Goal: Task Accomplishment & Management: Complete application form

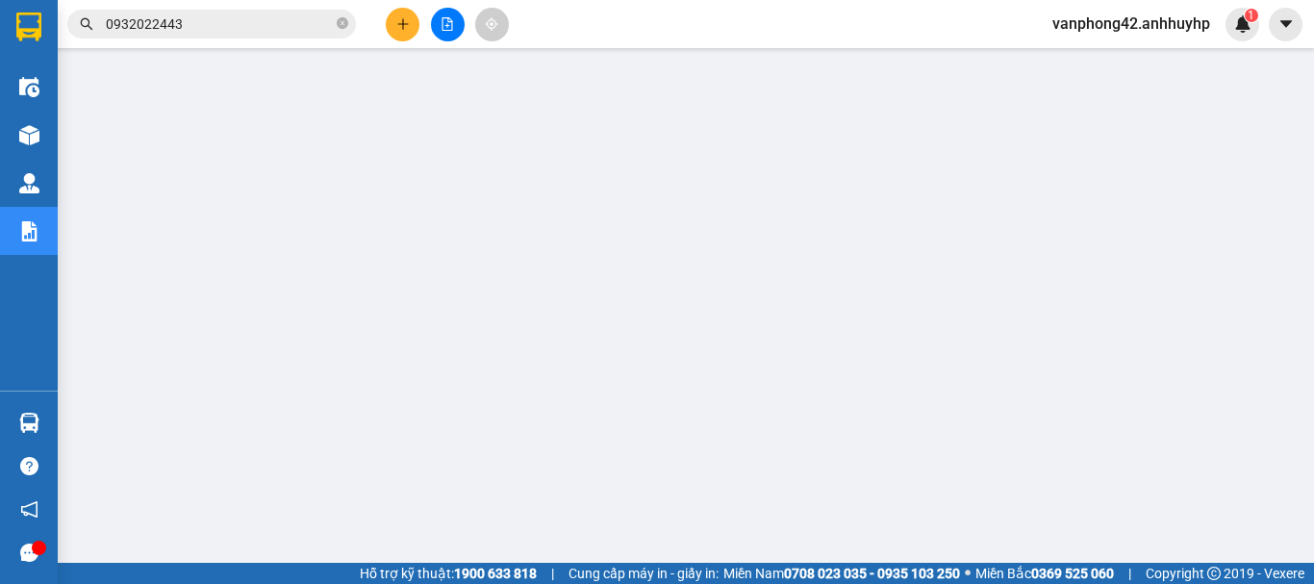
click at [283, 22] on input "0932022443" at bounding box center [219, 23] width 227 height 21
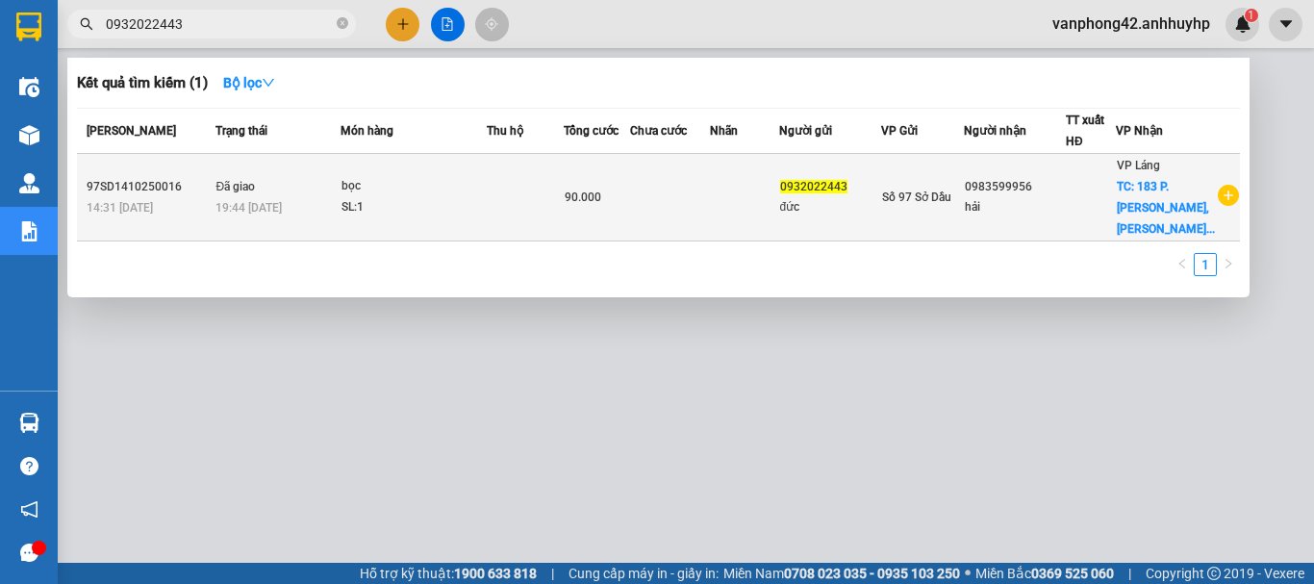
click at [551, 201] on td at bounding box center [525, 198] width 77 height 88
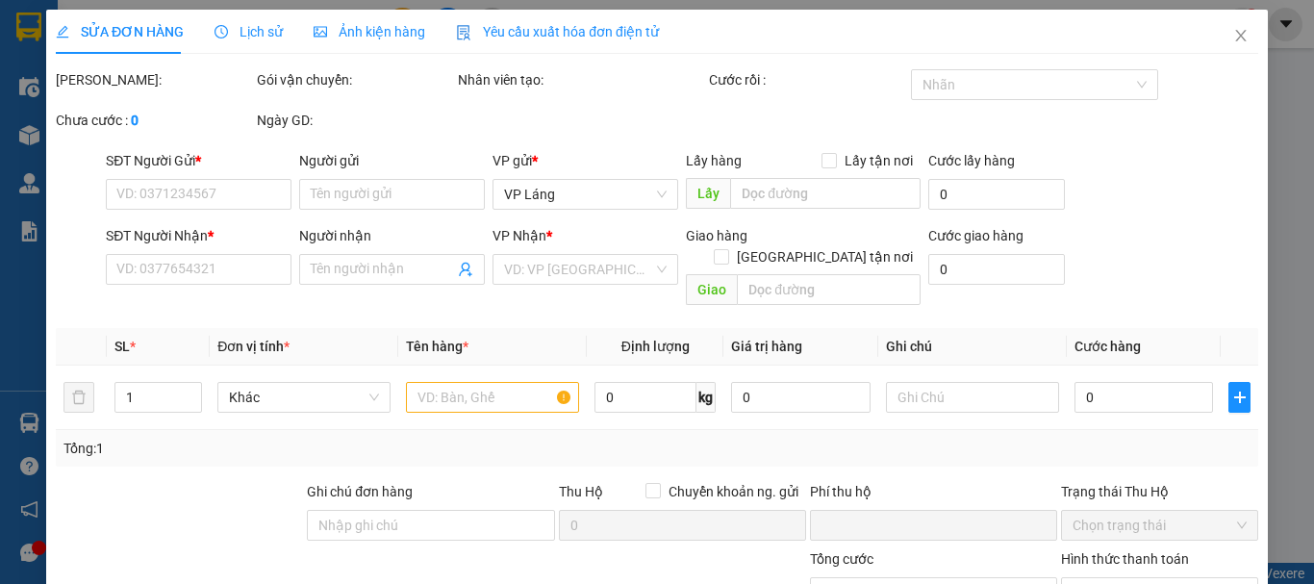
type input "0932022443"
type input "đức"
type input "0983599956"
type input "hải"
checkbox input "true"
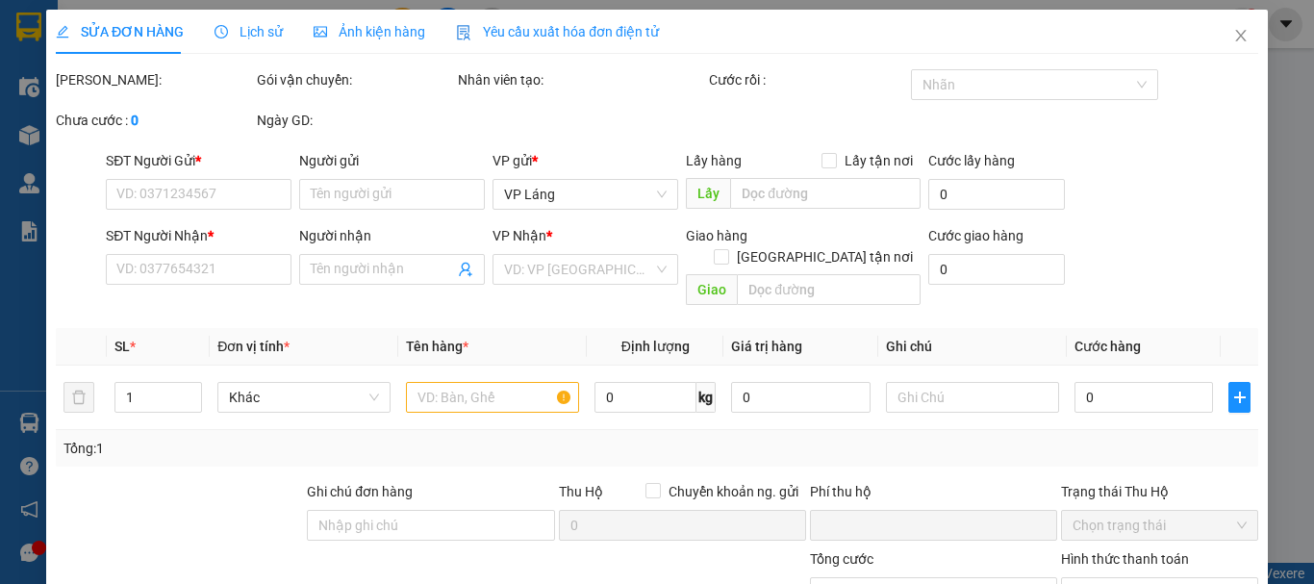
type input "183 P. Bà Triệu, [PERSON_NAME], Hai Bà Trưng, [GEOGRAPHIC_DATA], [GEOGRAPHIC_DA…"
type input "0"
type input "90.000"
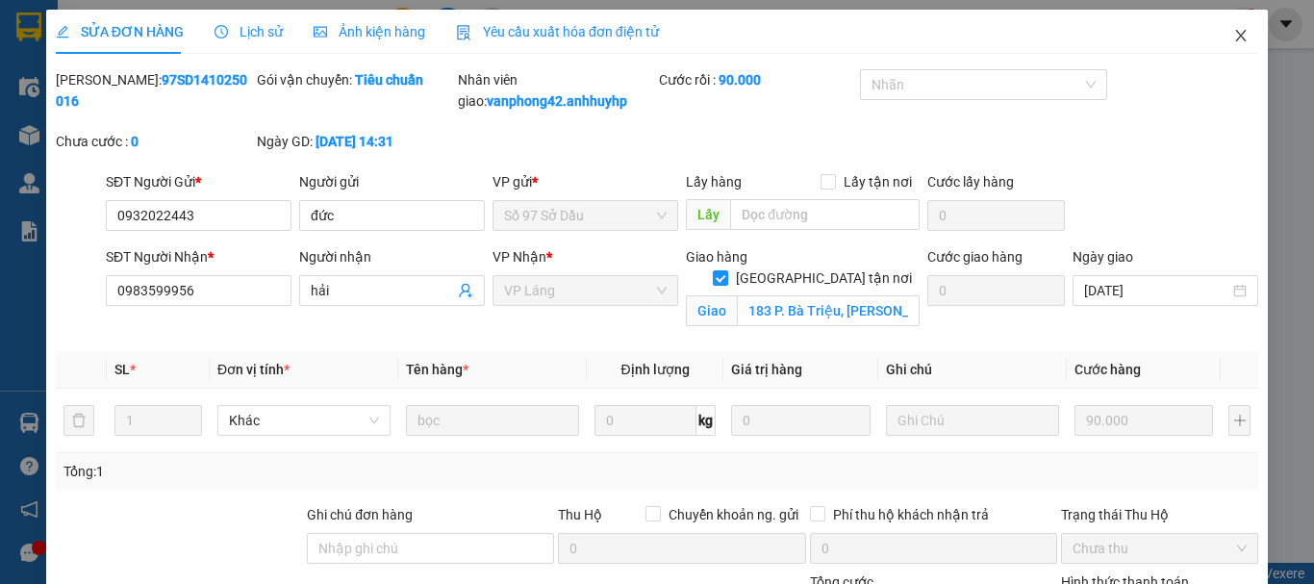
click at [1222, 45] on span "Close" at bounding box center [1241, 37] width 54 height 54
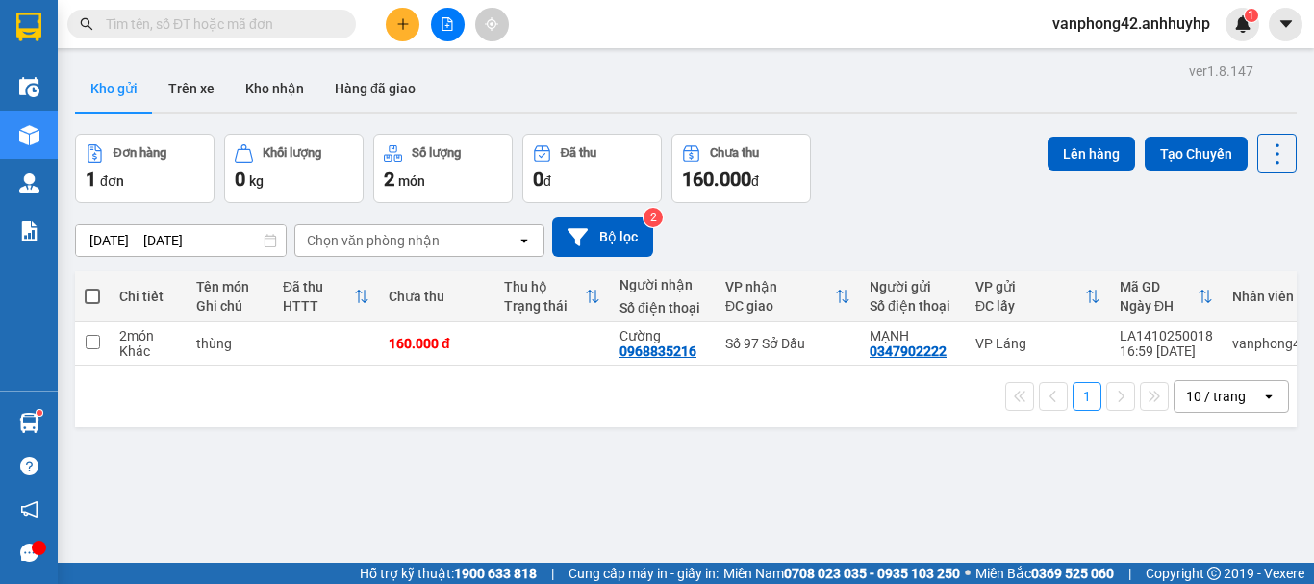
click at [141, 239] on div "ver 1.8.147 Kho gửi Trên xe Kho nhận Hàng đã giao Đơn hàng 1 đơn Khối lượng 0 k…" at bounding box center [685, 350] width 1237 height 584
click at [353, 451] on div "ver 1.8.147 Kho gửi Trên xe Kho nhận Hàng đã giao Đơn hàng 1 đơn Khối lượng 0 k…" at bounding box center [685, 350] width 1237 height 584
click at [243, 84] on button "Kho nhận" at bounding box center [274, 88] width 89 height 46
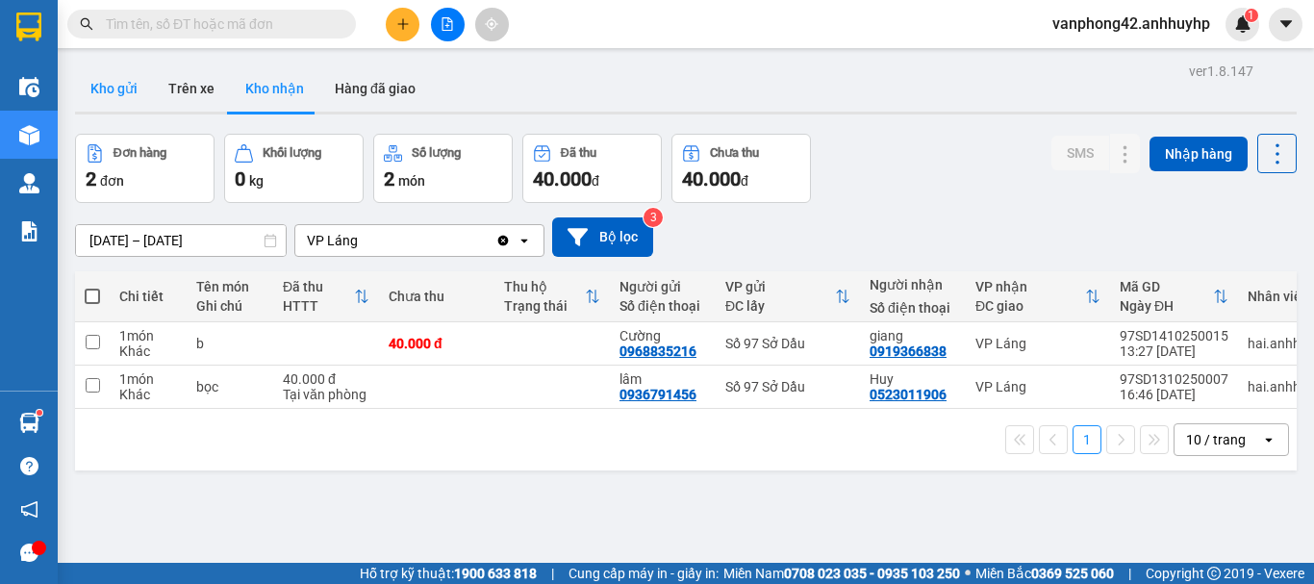
click at [115, 87] on button "Kho gửi" at bounding box center [114, 88] width 78 height 46
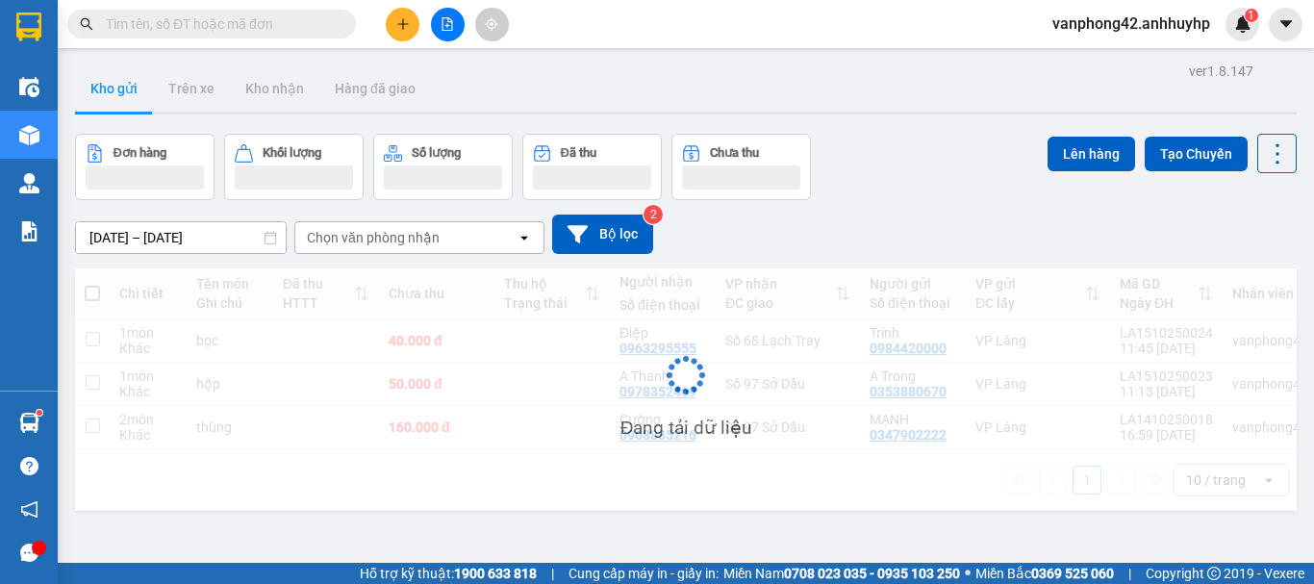
click at [158, 234] on div "ver 1.8.147 Kho gửi Trên xe Kho nhận Hàng đã giao Đơn hàng Khối lượng Số lượng …" at bounding box center [685, 350] width 1237 height 584
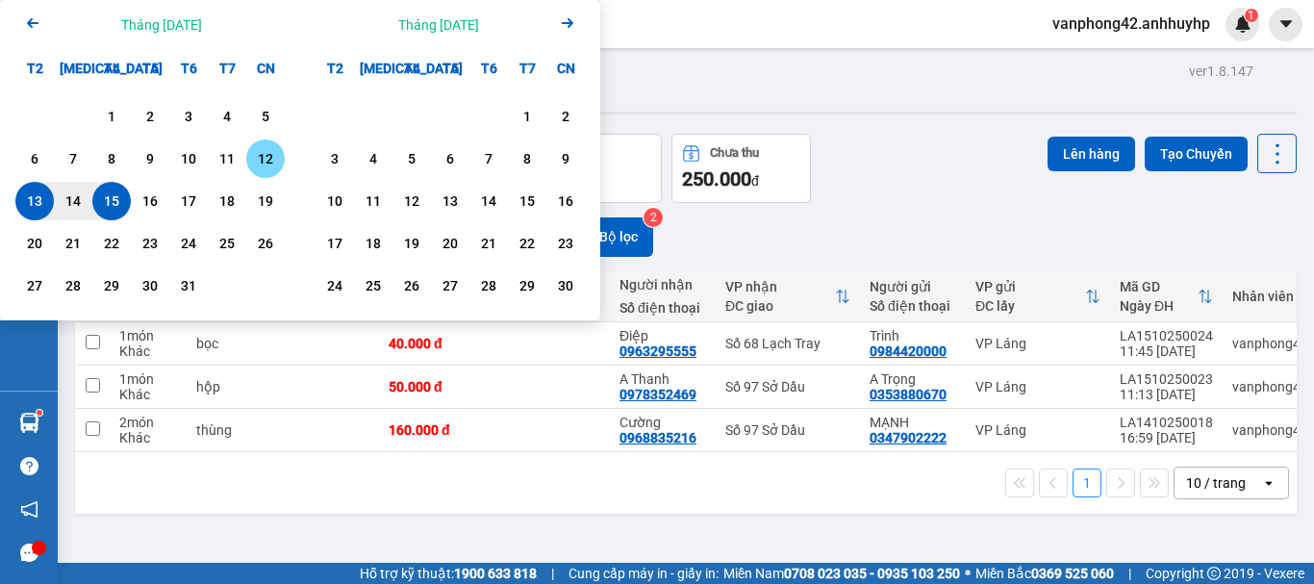
click at [259, 158] on div "12" at bounding box center [265, 158] width 27 height 23
click at [125, 197] on div "15" at bounding box center [111, 201] width 38 height 38
type input "12/10/2025 – 15/10/2025"
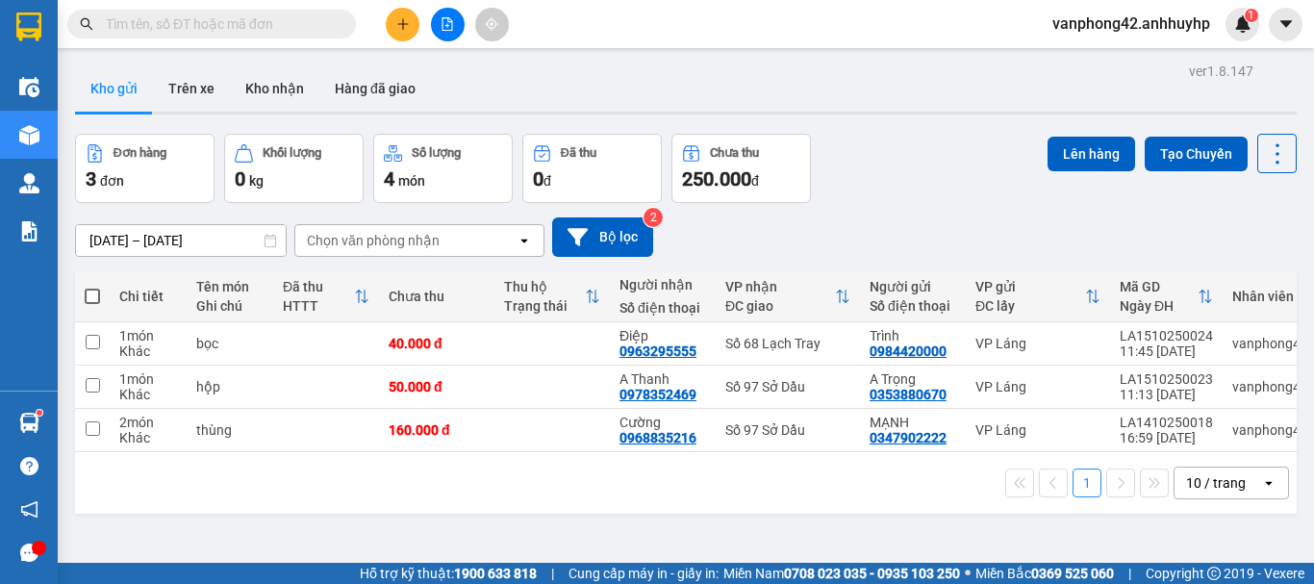
click at [262, 38] on span at bounding box center [211, 24] width 289 height 29
click at [261, 31] on input "text" at bounding box center [219, 23] width 227 height 21
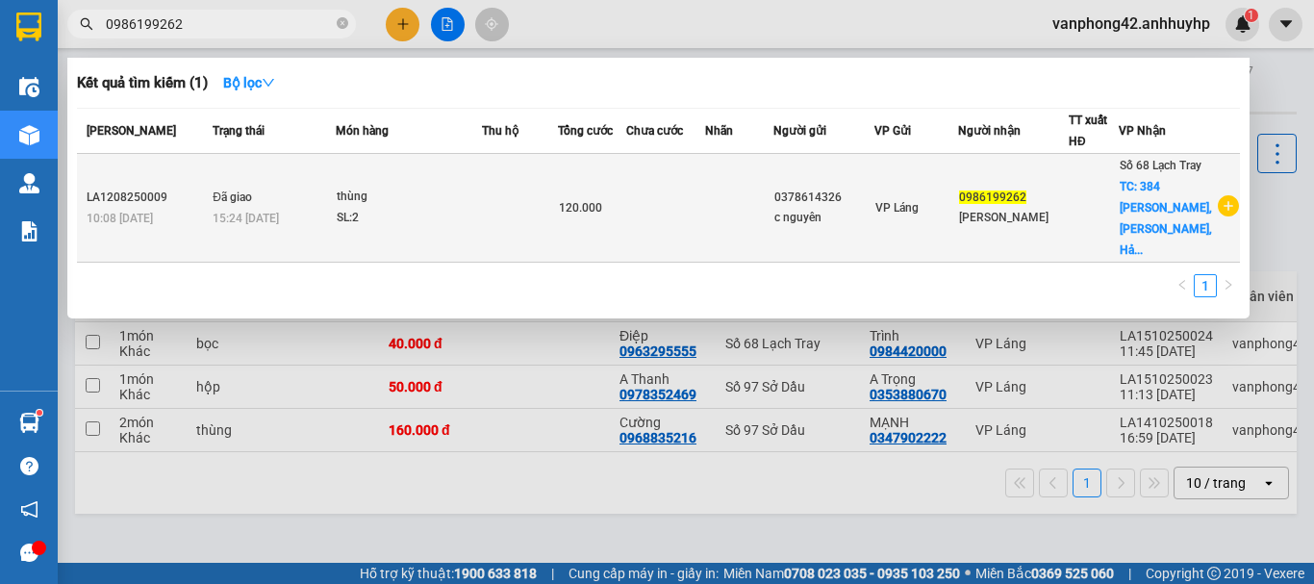
type input "0986199262"
click at [526, 214] on td at bounding box center [520, 208] width 76 height 109
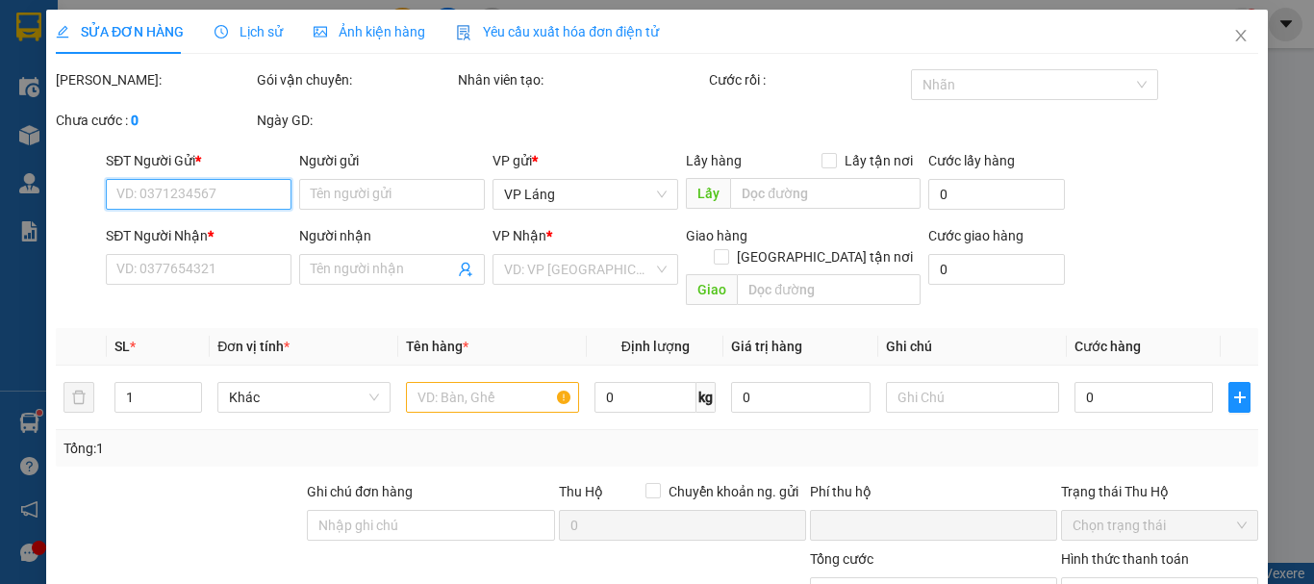
type input "0378614326"
type input "c nguyên"
type input "0986199262"
type input "phạm hồng"
checkbox input "true"
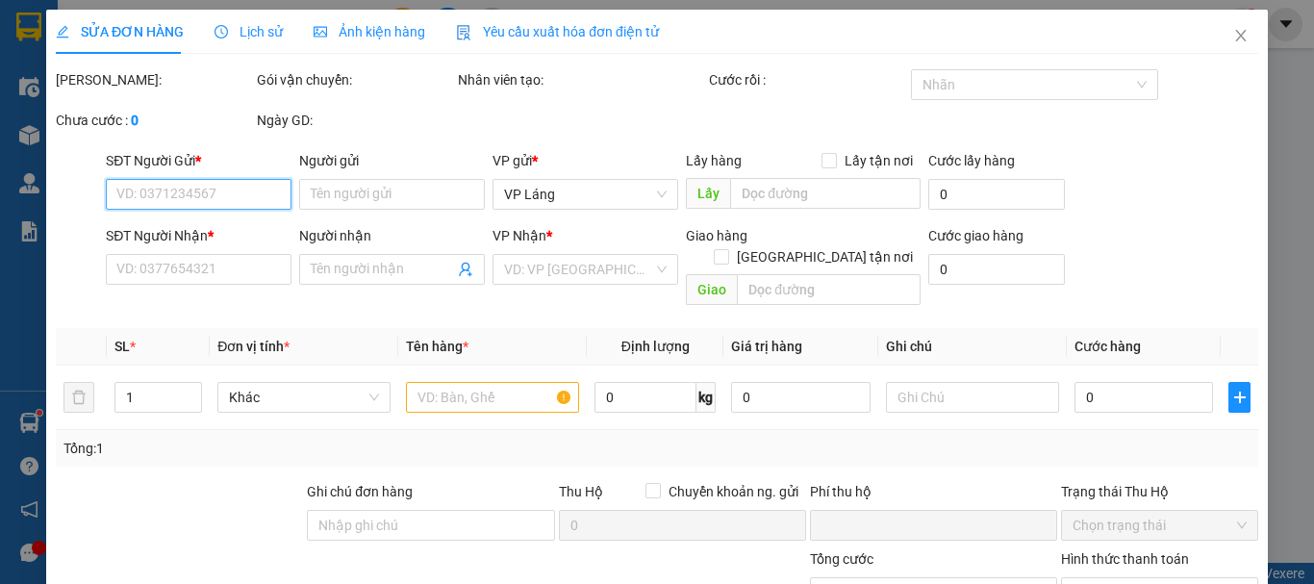
type input "384 Ngô Gia Tự, Cát Bi, Hải An, Hải Phòng, Việt Nam"
type input "0"
type input "120.000"
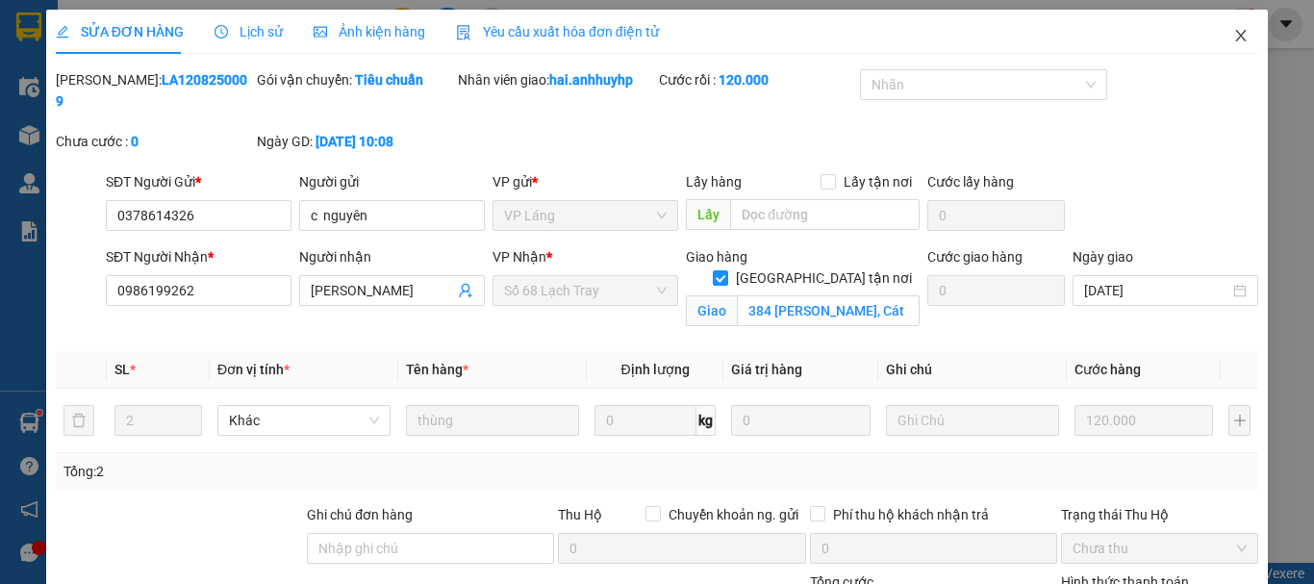
click at [1236, 36] on span "Close" at bounding box center [1241, 37] width 54 height 54
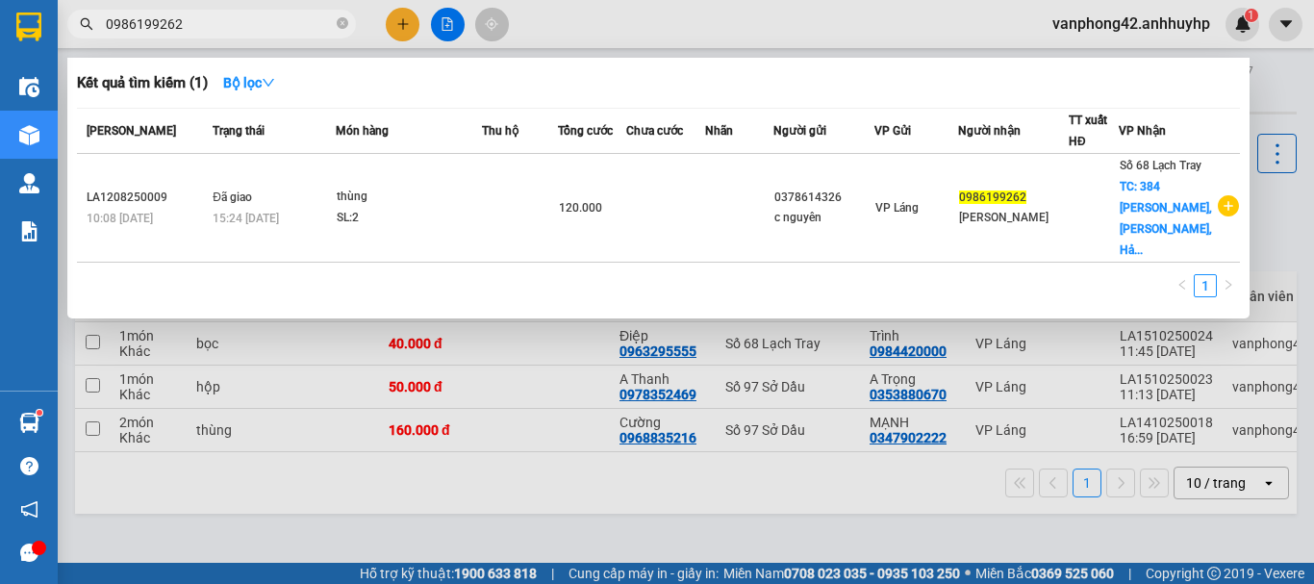
click at [274, 15] on input "0986199262" at bounding box center [219, 23] width 227 height 21
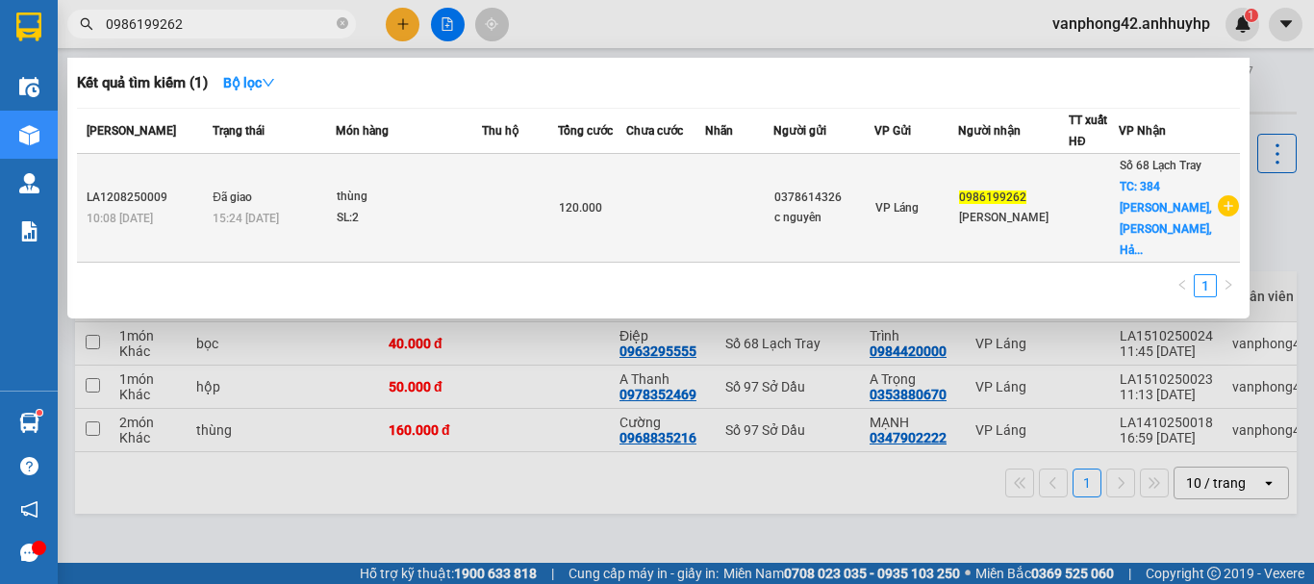
click at [360, 186] on td "thùng SL: 2" at bounding box center [409, 208] width 146 height 109
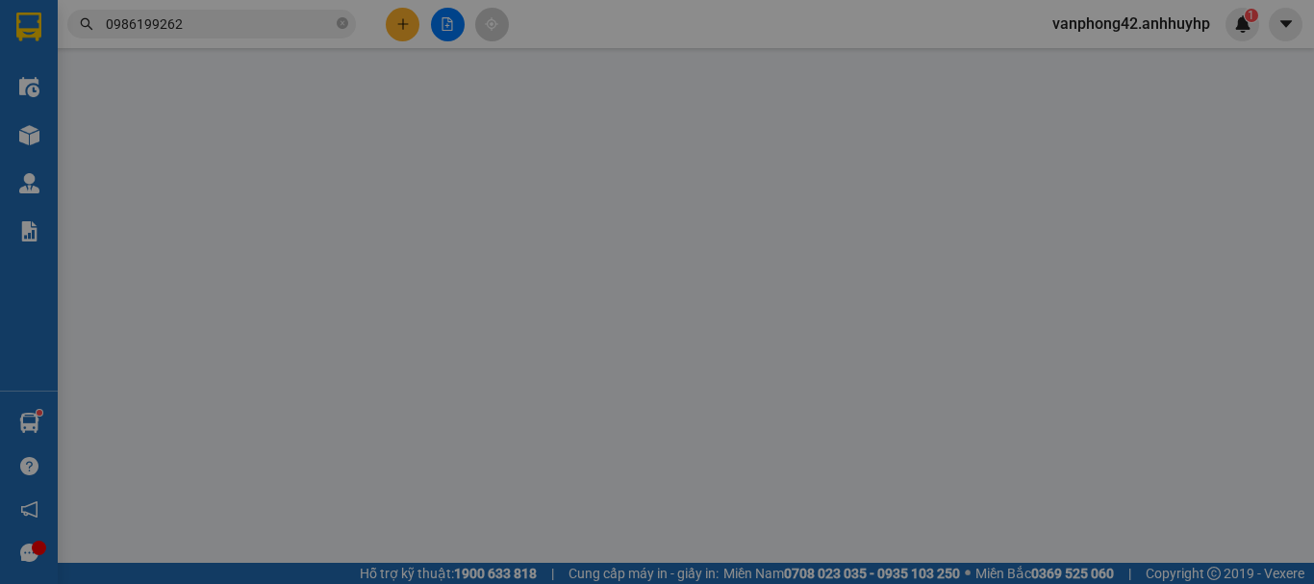
type input "0378614326"
type input "c nguyên"
type input "0986199262"
type input "phạm hồng"
checkbox input "true"
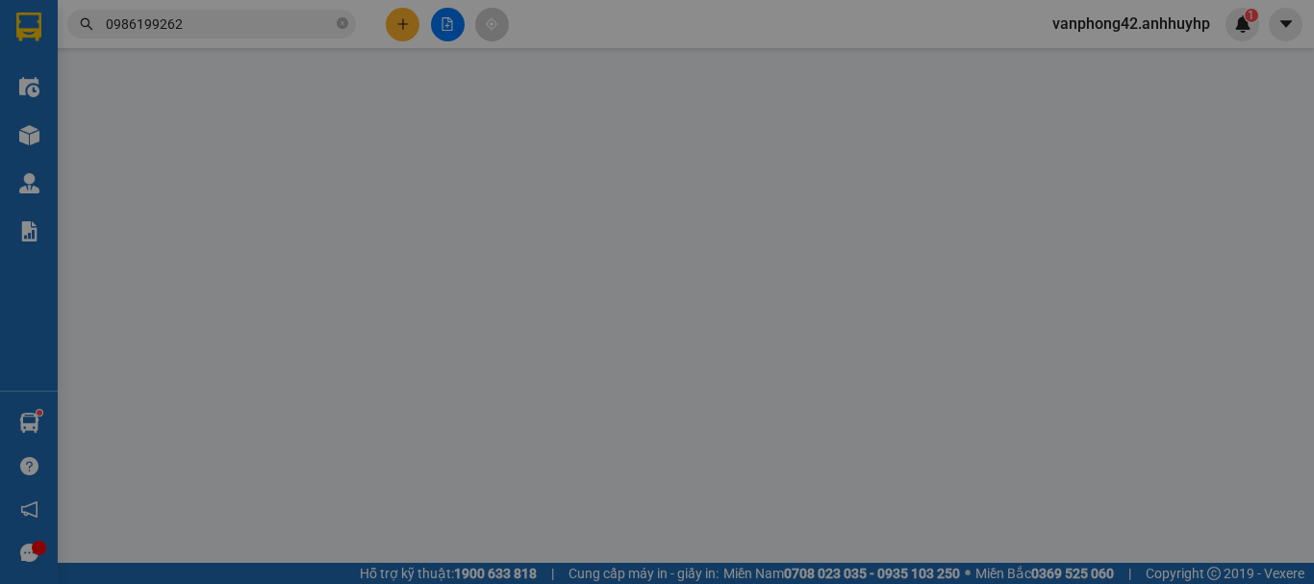
type input "384 Ngô Gia Tự, Cát Bi, Hải An, Hải Phòng, Việt Nam"
type input "0"
type input "120.000"
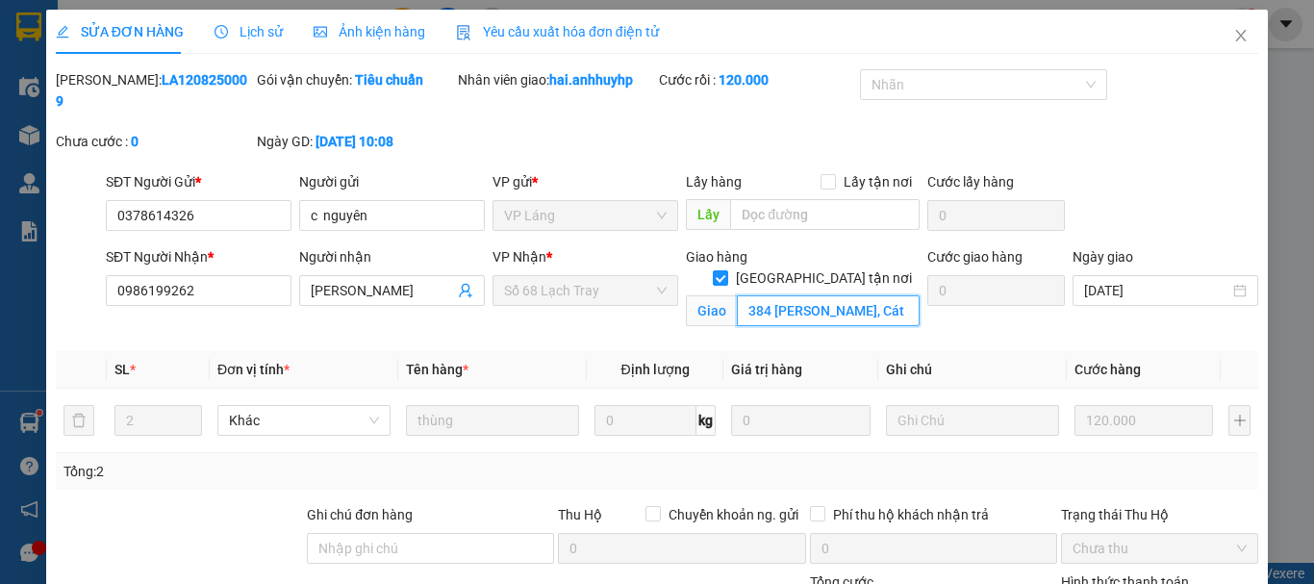
click at [815, 295] on input "384 Ngô Gia Tự, Cát Bi, Hải An, Hải Phòng, Việt Nam" at bounding box center [828, 310] width 183 height 31
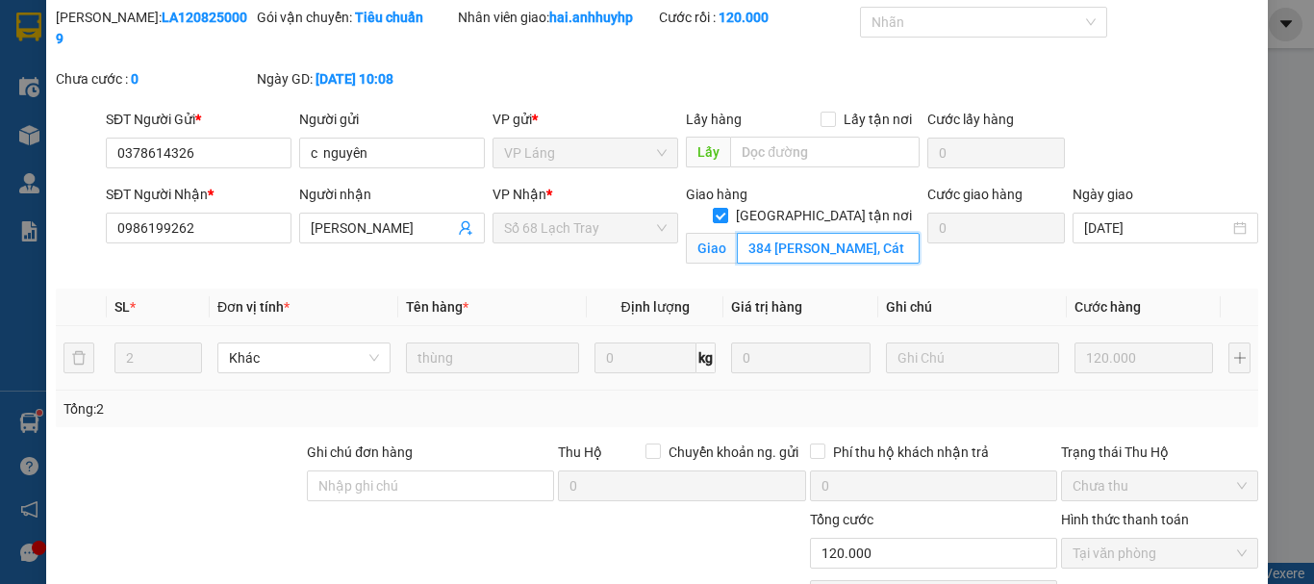
scroll to position [96, 0]
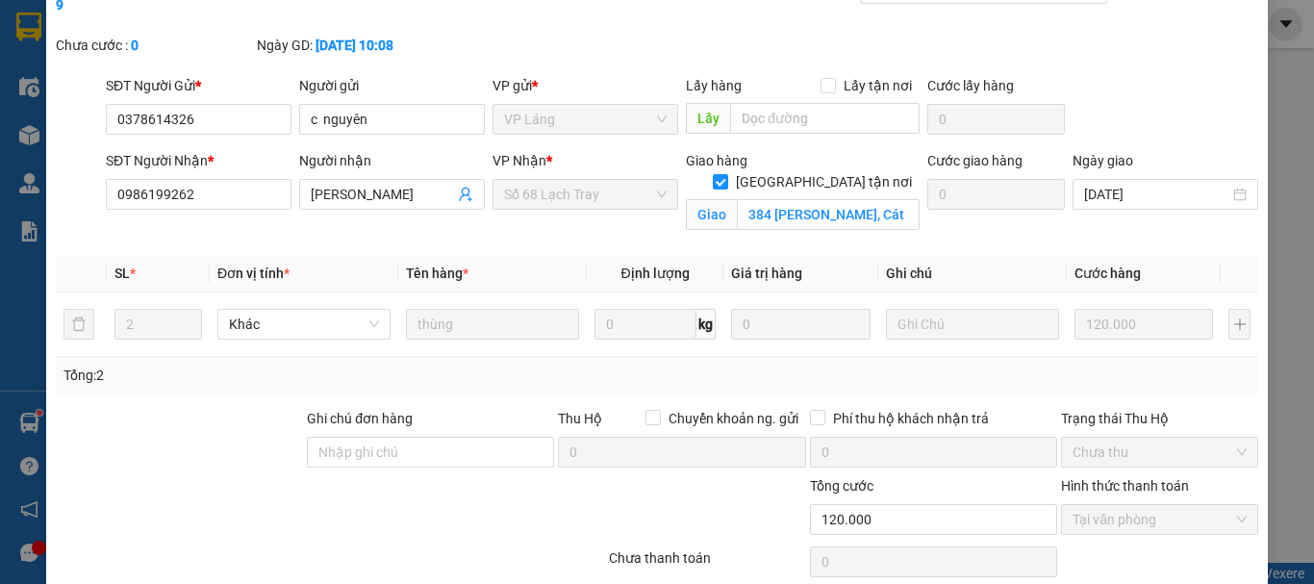
click at [631, 180] on span "Số 68 Lạch Tray" at bounding box center [585, 194] width 163 height 29
click at [640, 180] on span "Số 68 Lạch Tray" at bounding box center [585, 194] width 163 height 29
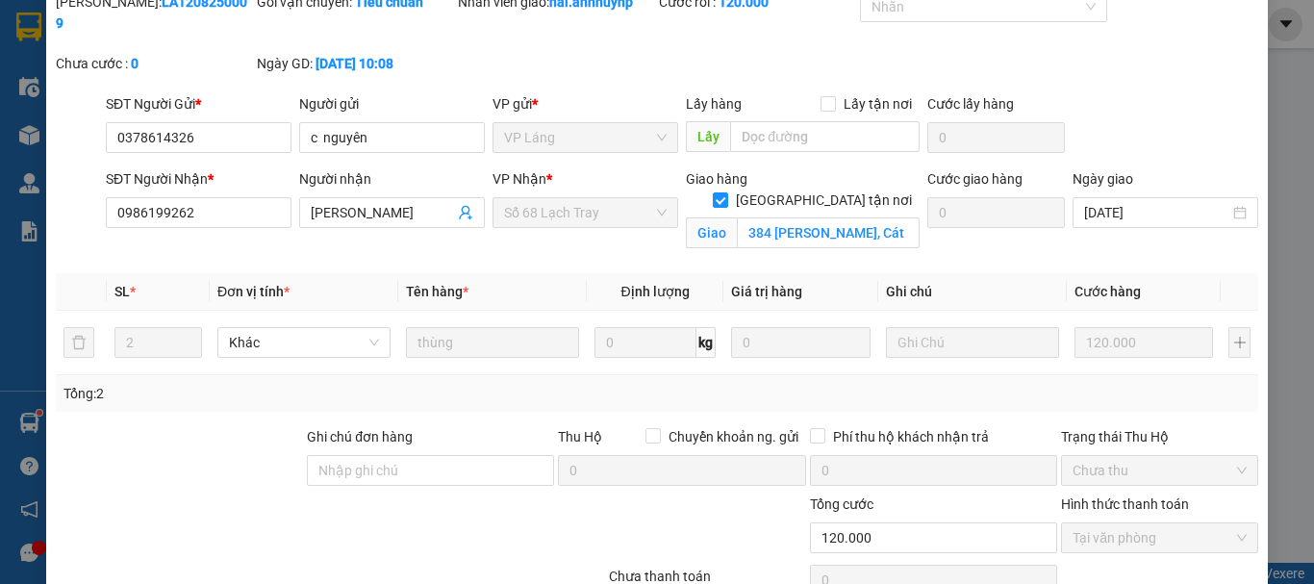
scroll to position [0, 0]
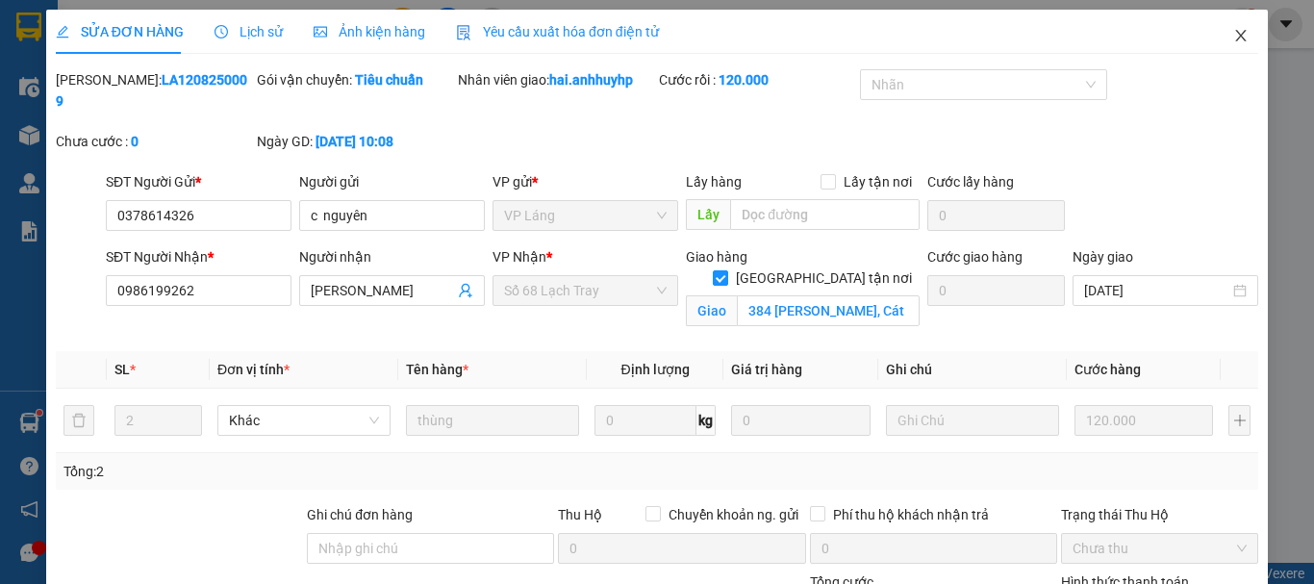
drag, startPoint x: 1243, startPoint y: 35, endPoint x: 1186, endPoint y: 42, distance: 57.3
click at [1242, 35] on span "Close" at bounding box center [1241, 37] width 54 height 54
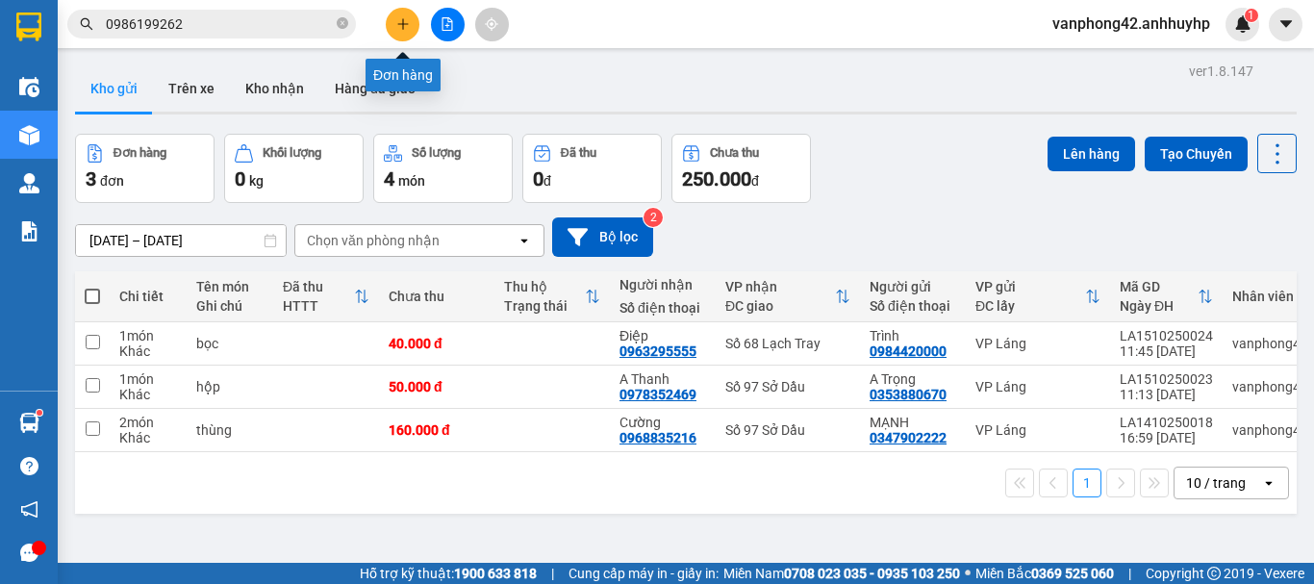
click at [413, 22] on button at bounding box center [403, 25] width 34 height 34
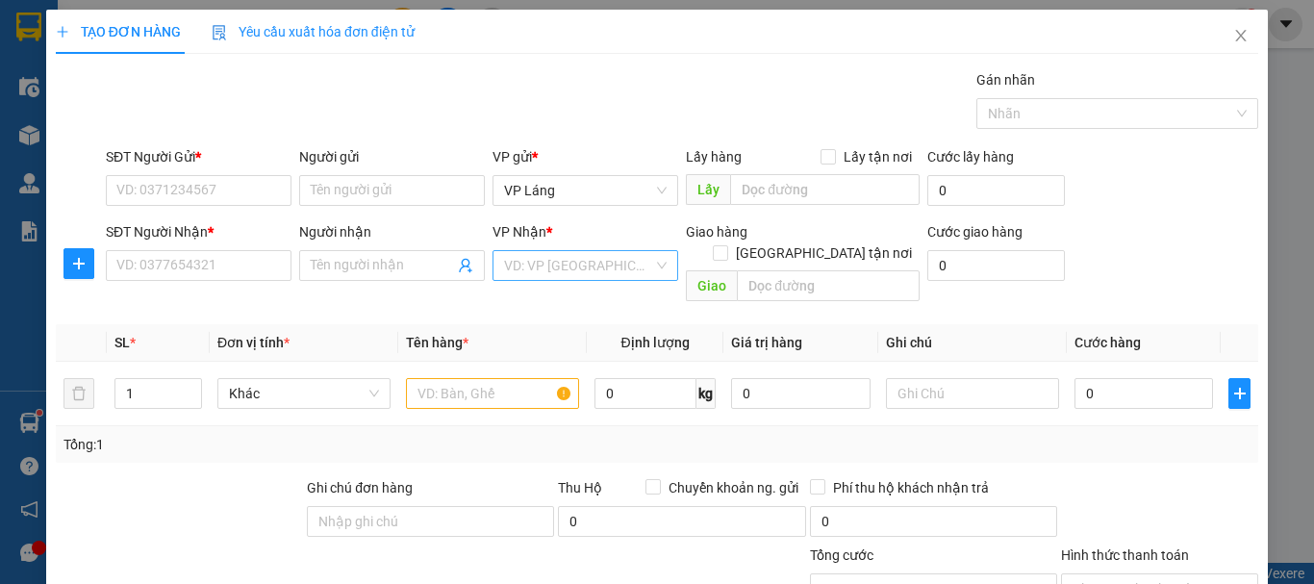
click at [602, 256] on input "search" at bounding box center [578, 265] width 149 height 29
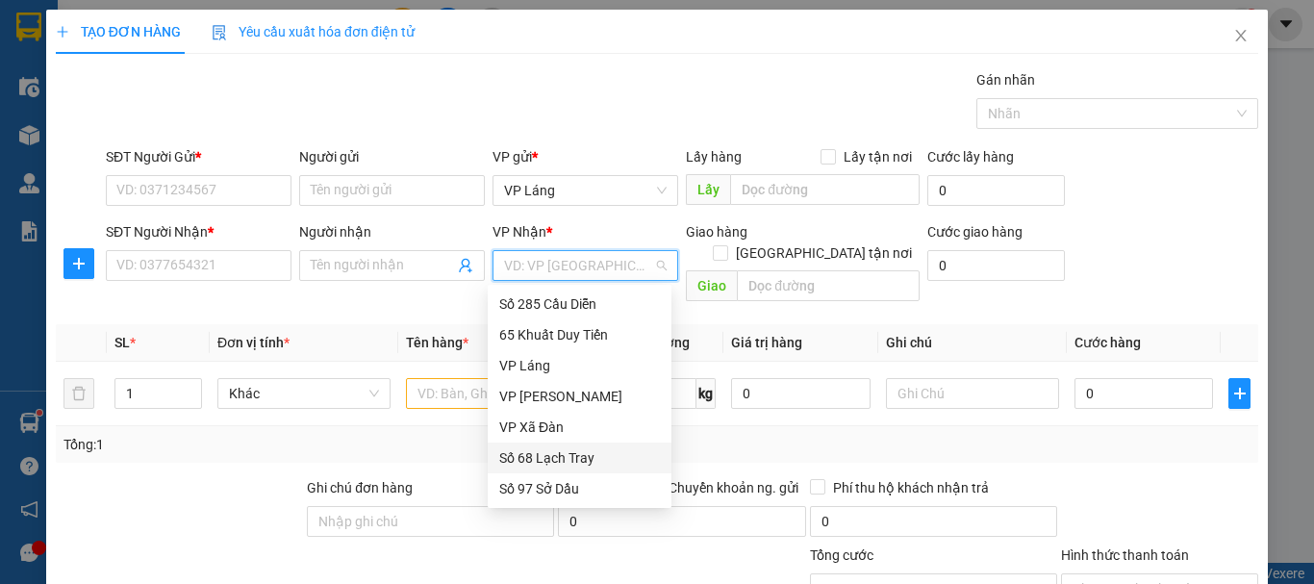
click at [577, 451] on div "Số 68 Lạch Tray" at bounding box center [579, 457] width 161 height 21
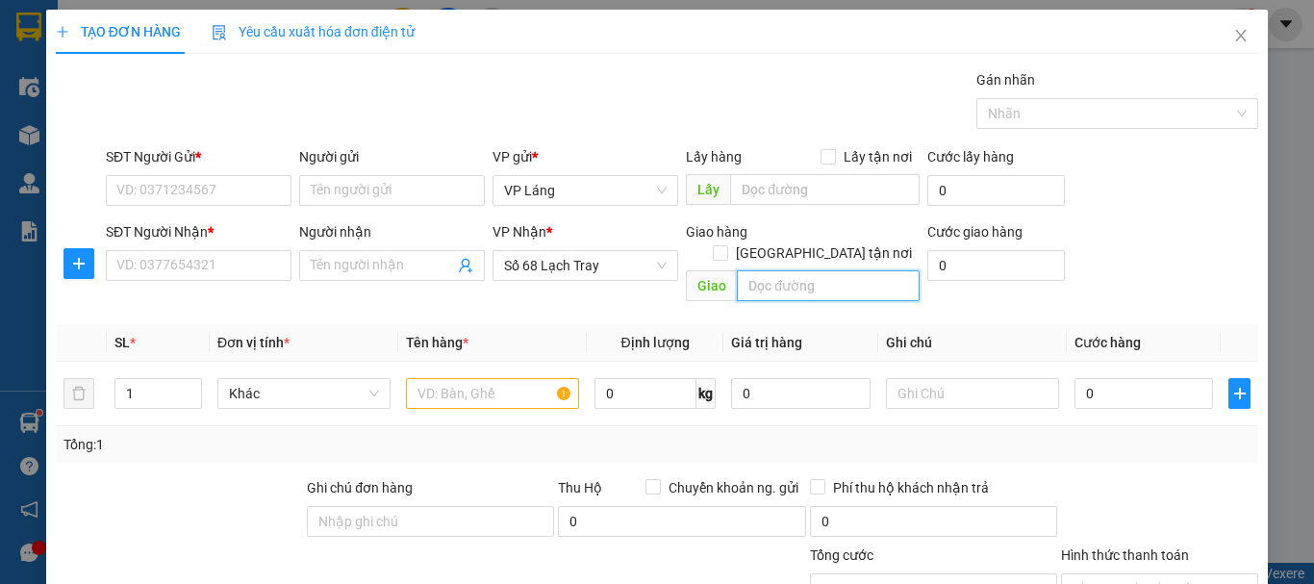
click at [807, 270] on input "text" at bounding box center [828, 285] width 183 height 31
paste input "384 Ngô Gia Tự, Cát Bi, Hải An, Hải Phòng"
type input "384 Ngô Gia Tự, Cát Bi, Hải An, Hải Phòng"
click at [727, 245] on input "[GEOGRAPHIC_DATA] tận nơi" at bounding box center [719, 251] width 13 height 13
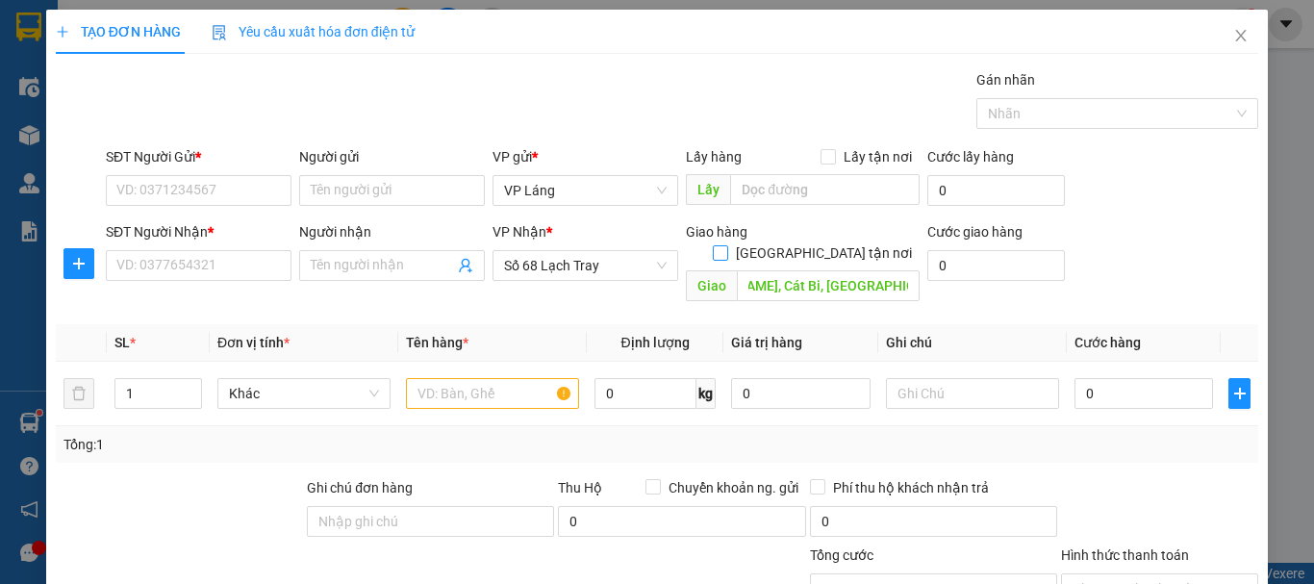
checkbox input "true"
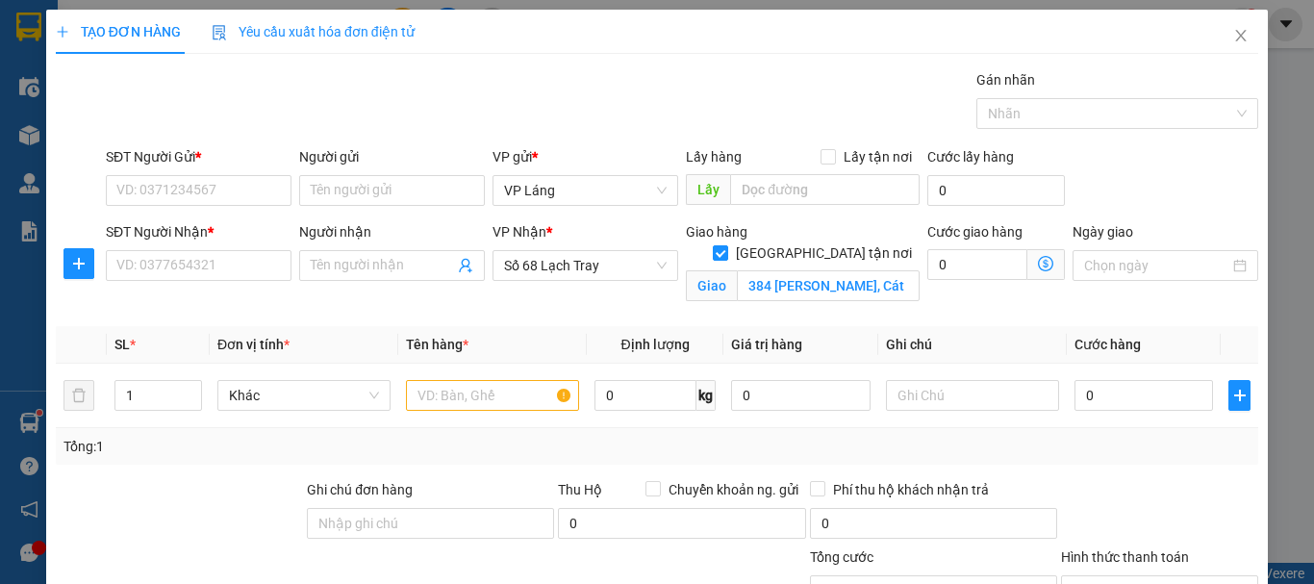
click at [1038, 263] on icon "dollar-circle" at bounding box center [1045, 263] width 15 height 15
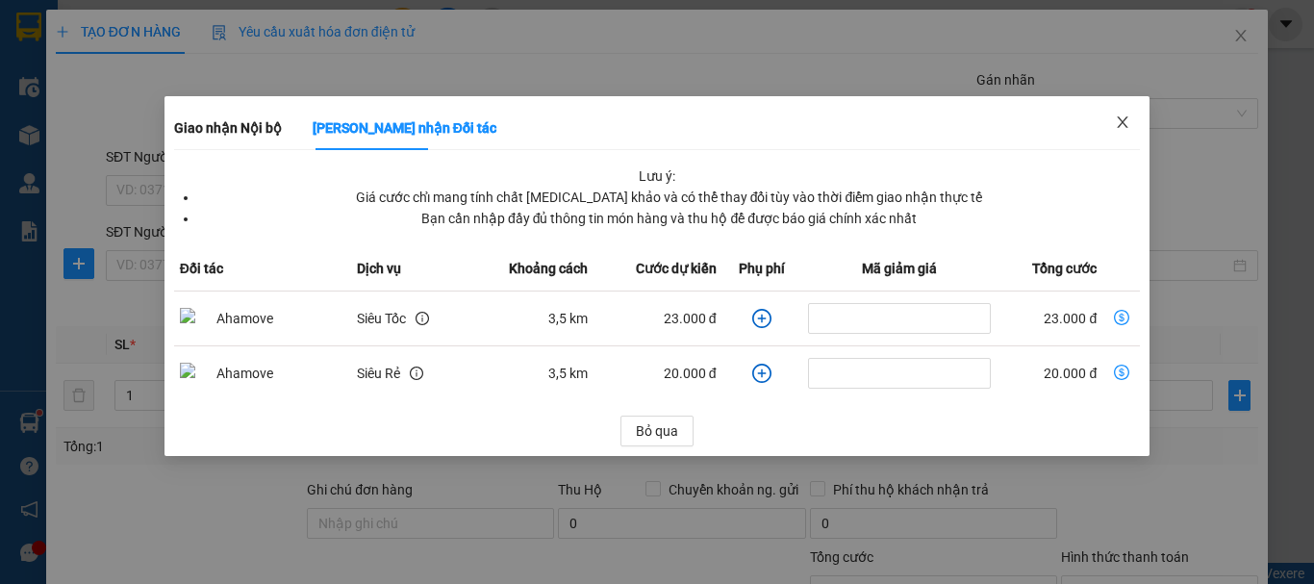
click at [1114, 122] on span "Close" at bounding box center [1123, 123] width 54 height 54
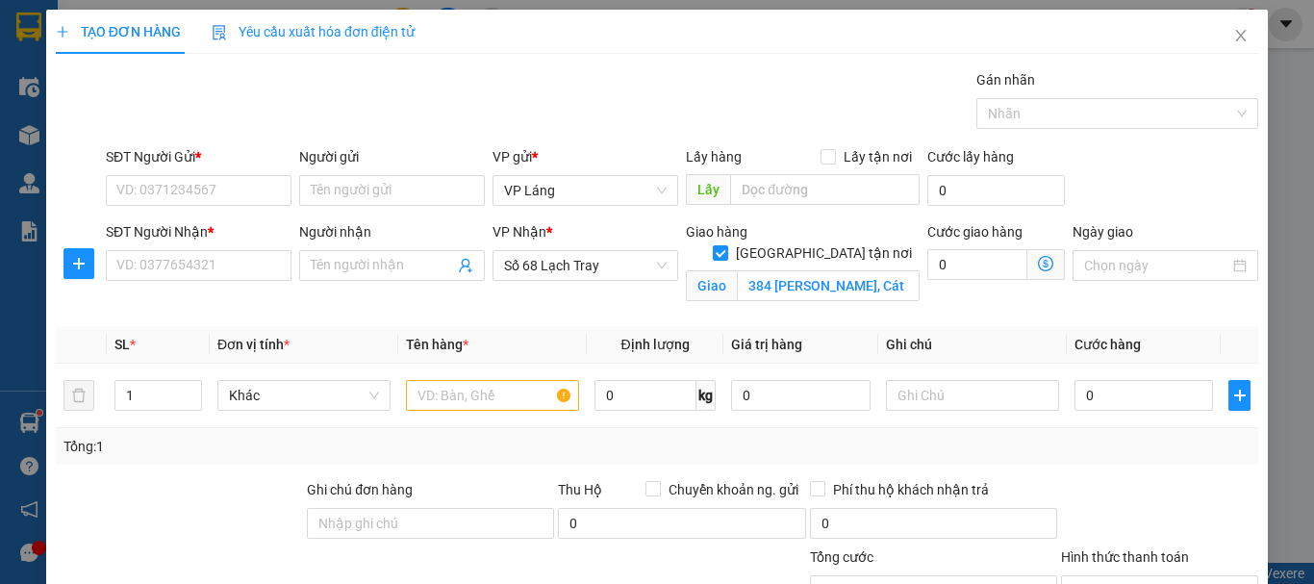
click at [1038, 264] on icon "dollar-circle" at bounding box center [1045, 263] width 15 height 15
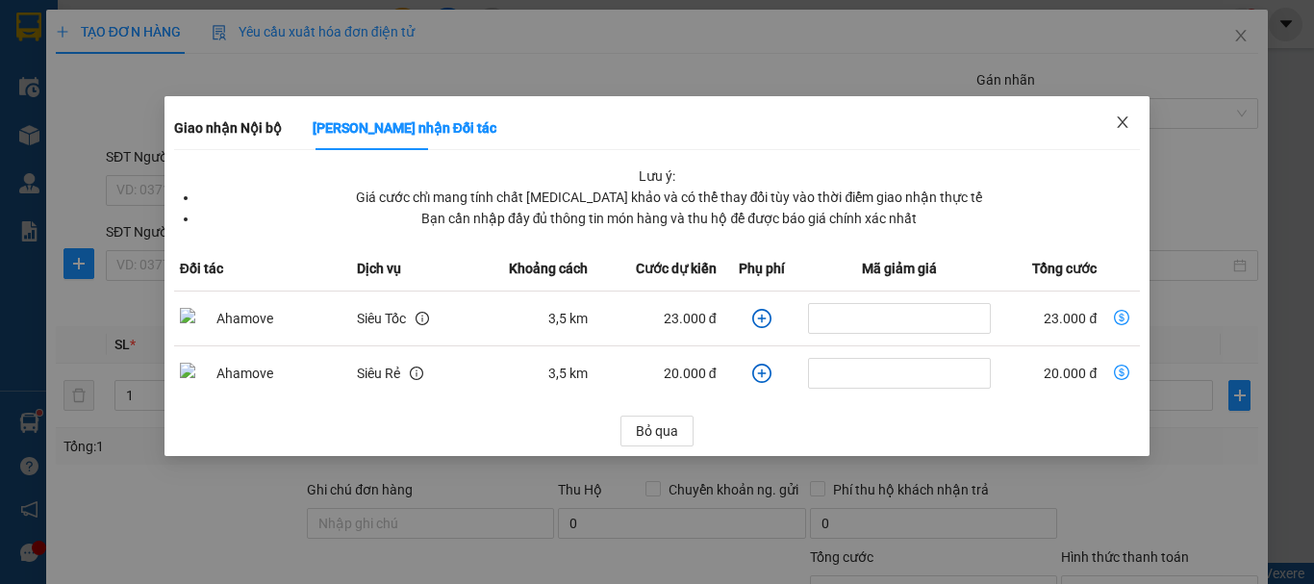
click at [1127, 112] on span "Close" at bounding box center [1123, 123] width 54 height 54
